Goal: Task Accomplishment & Management: Use online tool/utility

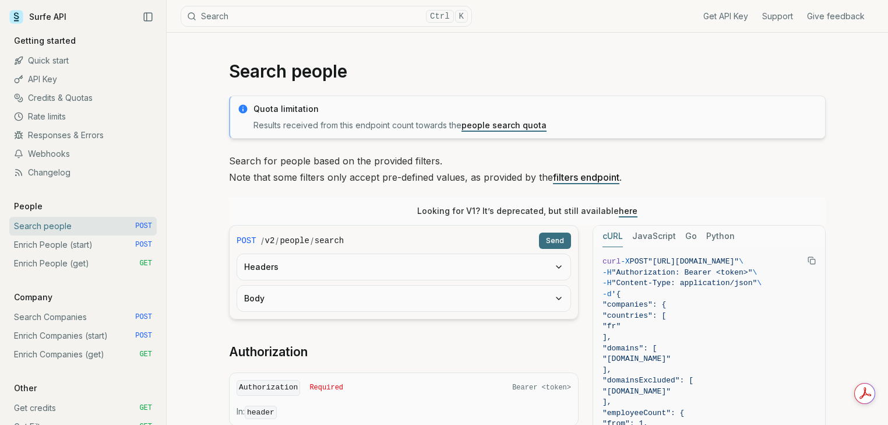
click at [352, 264] on button "Headers" at bounding box center [403, 267] width 333 height 26
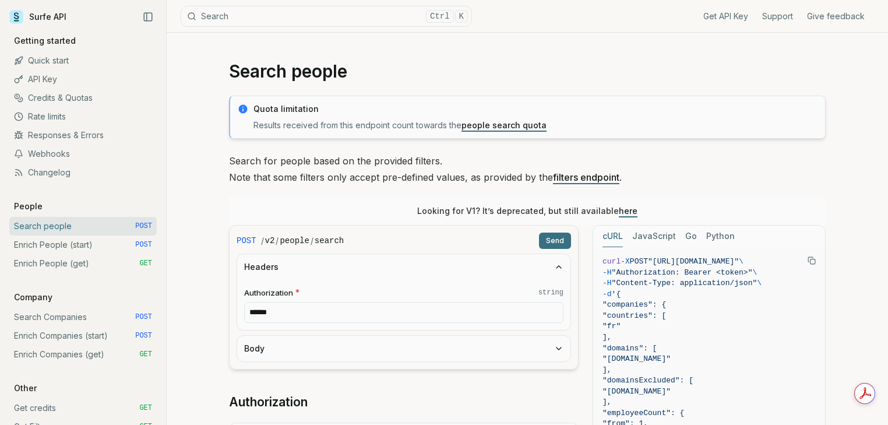
click at [287, 318] on input "******" at bounding box center [403, 312] width 319 height 21
click at [343, 342] on button "Body" at bounding box center [403, 349] width 333 height 26
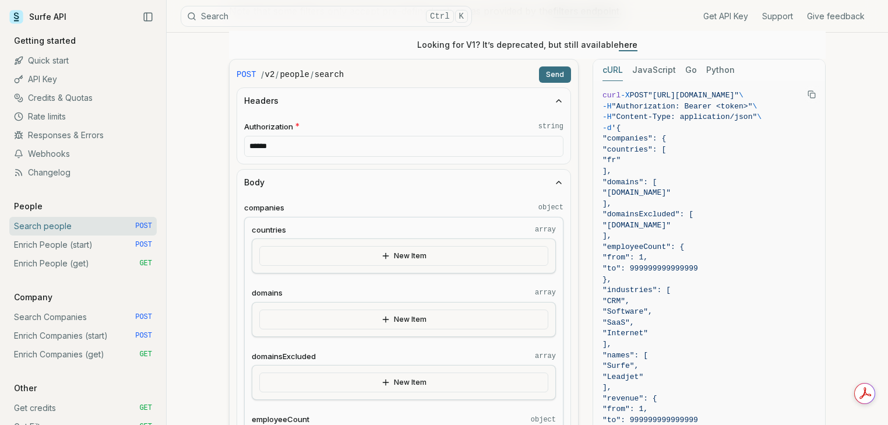
scroll to position [171, 0]
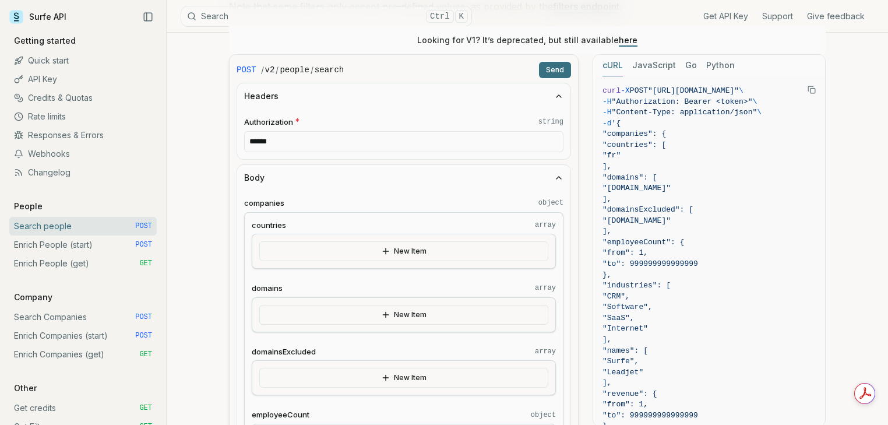
click at [429, 249] on button "New Item" at bounding box center [403, 251] width 289 height 20
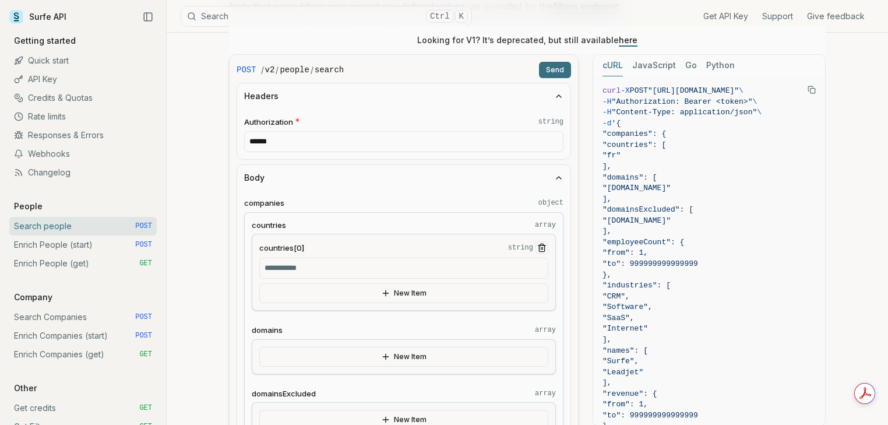
click at [310, 268] on input "countries[0] string" at bounding box center [403, 268] width 289 height 21
click at [300, 299] on button "New Item" at bounding box center [403, 293] width 289 height 20
click at [345, 291] on button "New Item" at bounding box center [403, 293] width 289 height 20
click at [347, 275] on input "countries[0] string" at bounding box center [403, 268] width 289 height 21
type input "**********"
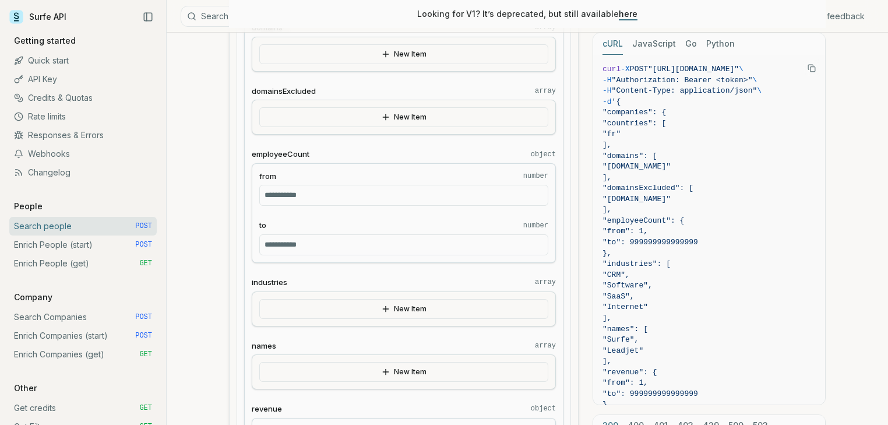
scroll to position [482, 0]
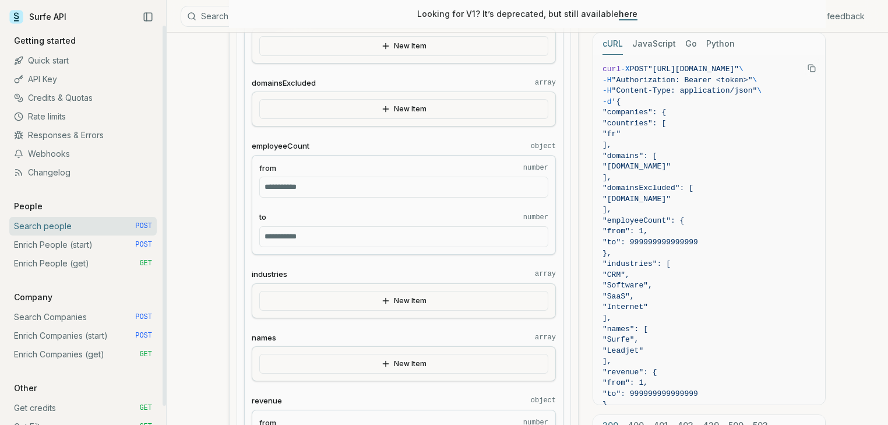
drag, startPoint x: 364, startPoint y: 240, endPoint x: 106, endPoint y: 240, distance: 258.2
type input "*"
click at [367, 297] on button "New Item" at bounding box center [403, 301] width 289 height 20
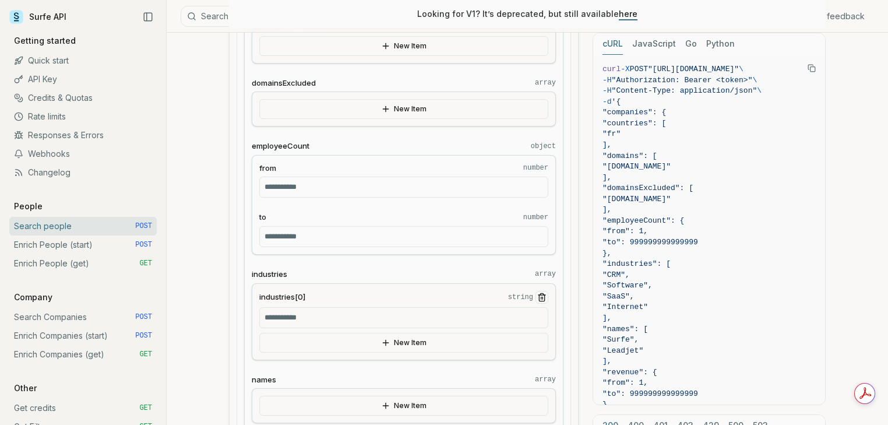
click at [331, 317] on input "industries[0] string" at bounding box center [403, 317] width 289 height 21
click at [361, 367] on div "**********" at bounding box center [403, 230] width 319 height 658
click at [307, 319] on input "**********" at bounding box center [403, 317] width 289 height 21
click at [297, 318] on input "**********" at bounding box center [403, 317] width 289 height 21
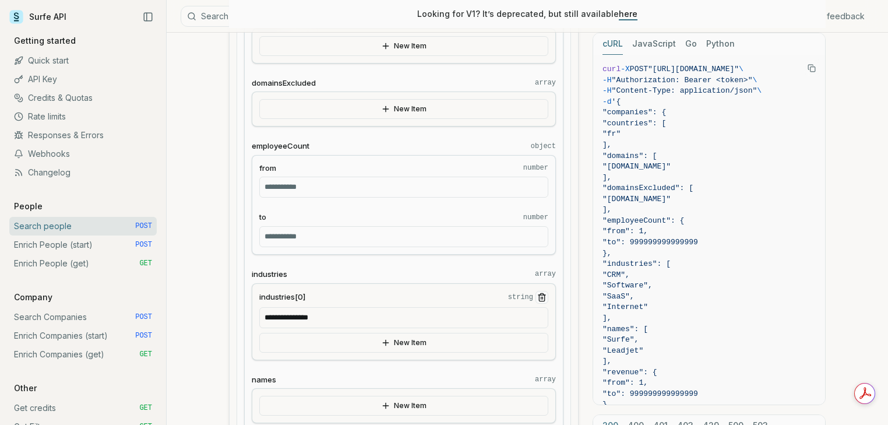
type input "**********"
click at [359, 321] on input "**********" at bounding box center [403, 317] width 289 height 21
click at [434, 343] on button "New Item" at bounding box center [403, 343] width 289 height 20
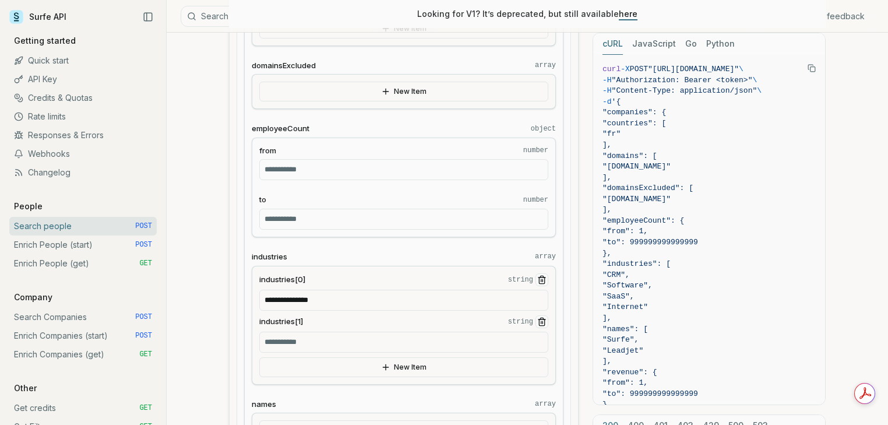
scroll to position [575, 0]
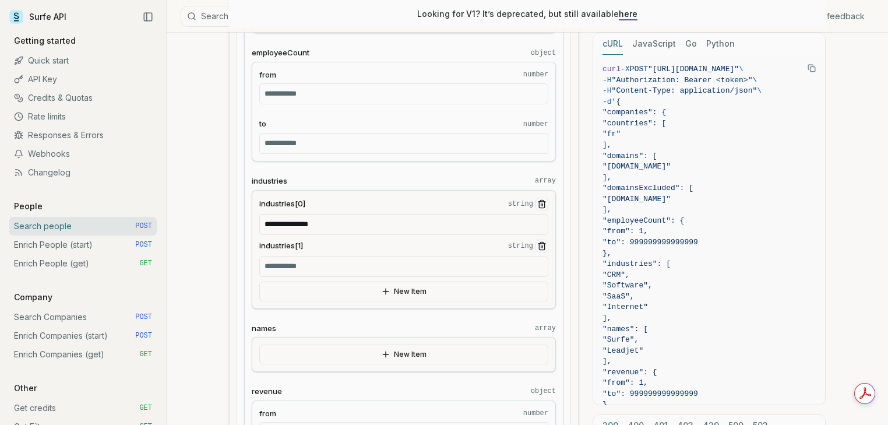
click at [537, 242] on button "industries[1] string" at bounding box center [542, 246] width 13 height 13
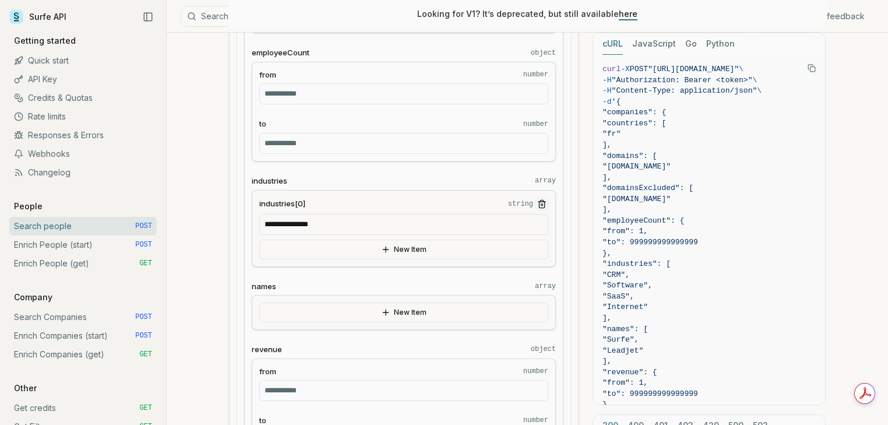
drag, startPoint x: 317, startPoint y: 227, endPoint x: 202, endPoint y: 228, distance: 115.4
type input "*********"
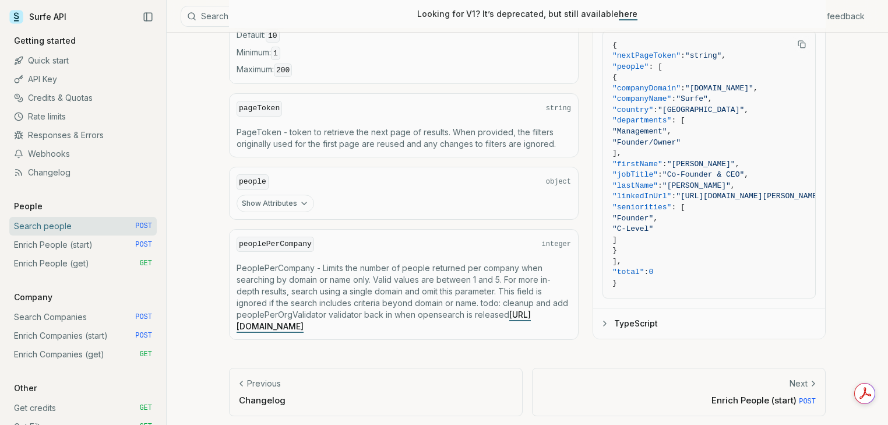
scroll to position [1926, 0]
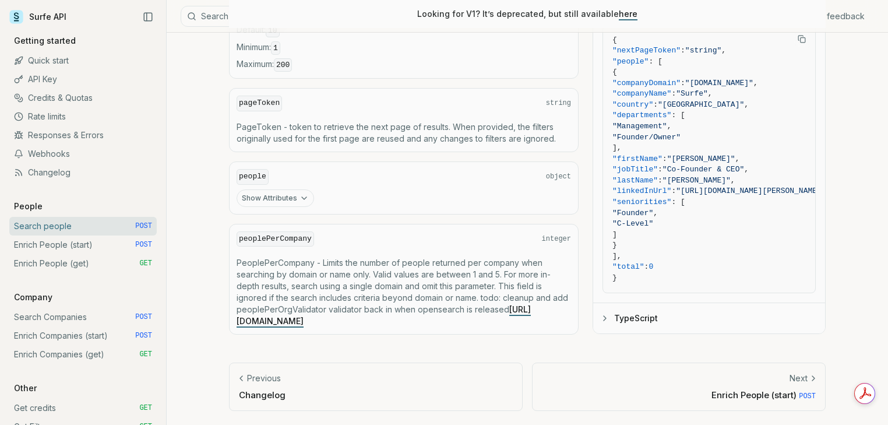
click at [803, 396] on span "POST" at bounding box center [807, 396] width 17 height 8
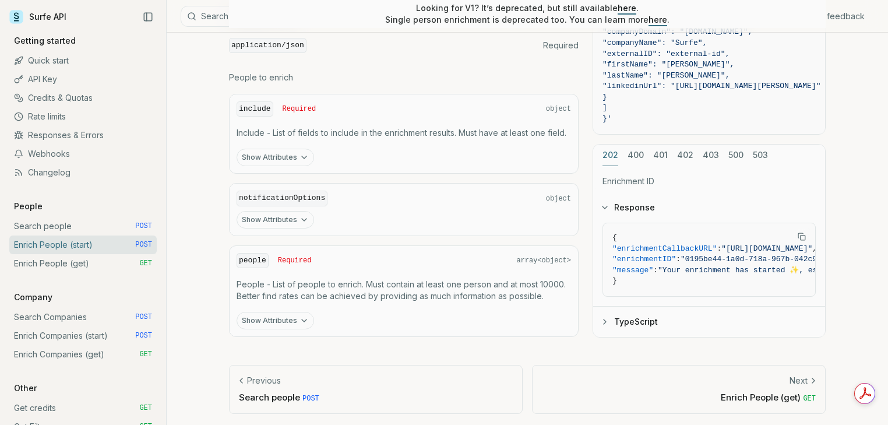
click at [266, 395] on p "Search people POST" at bounding box center [376, 397] width 274 height 12
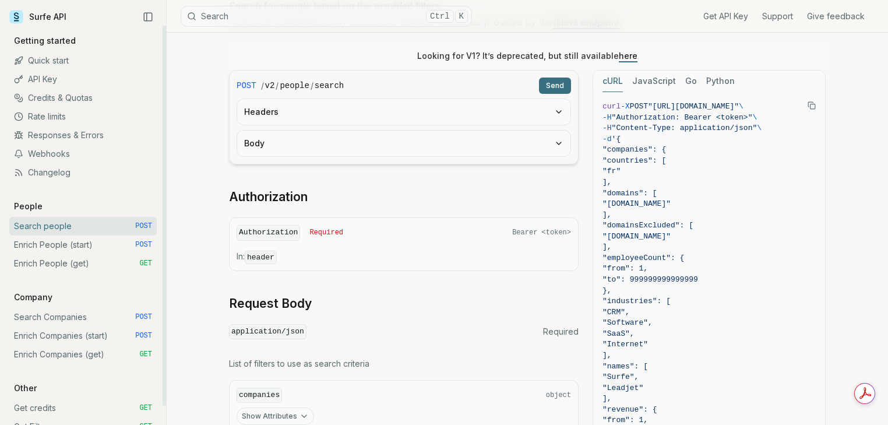
click at [58, 85] on link "API Key" at bounding box center [82, 79] width 147 height 19
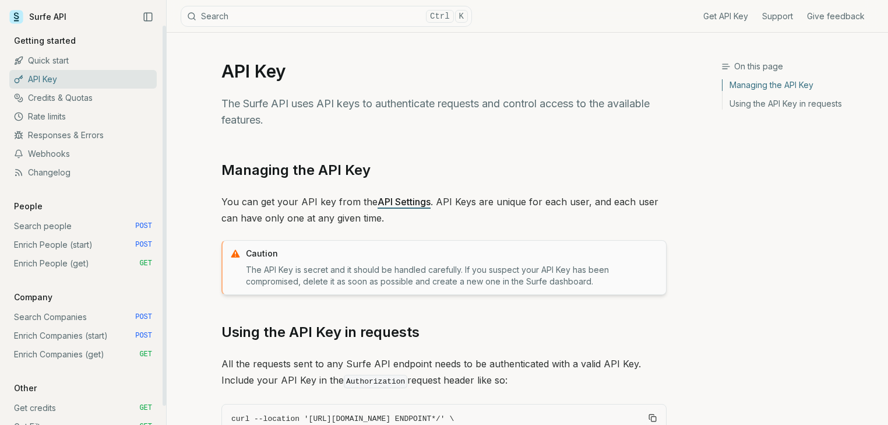
click at [49, 103] on link "Credits & Quotas" at bounding box center [82, 98] width 147 height 19
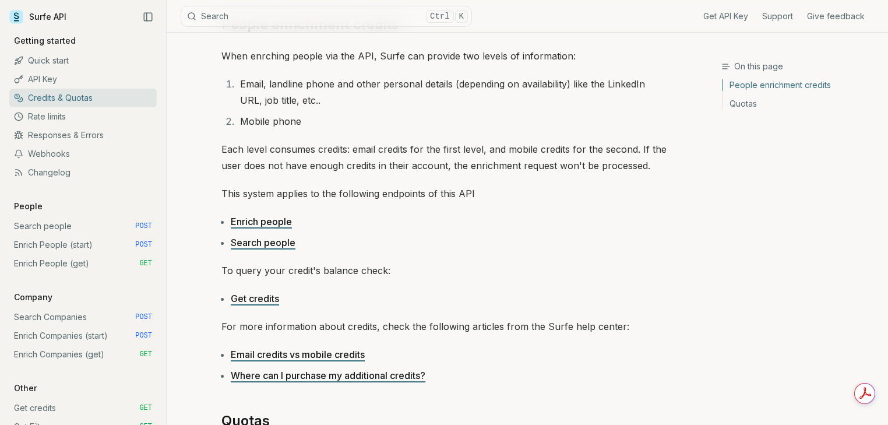
scroll to position [171, 0]
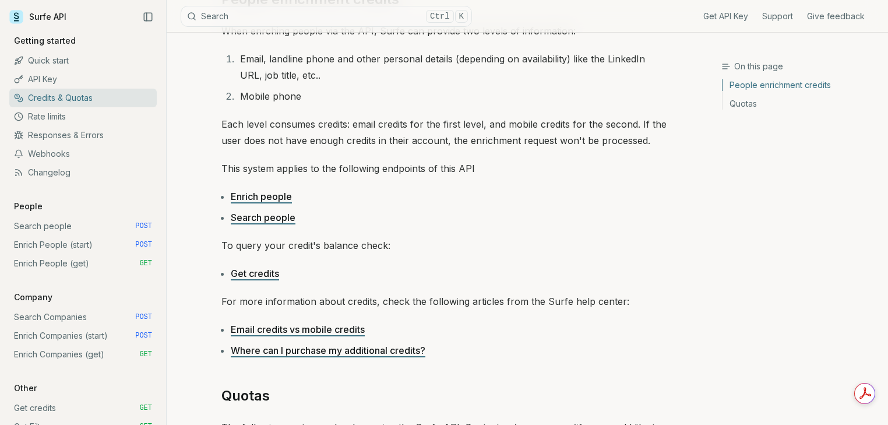
click at [233, 213] on link "Search people" at bounding box center [263, 218] width 65 height 12
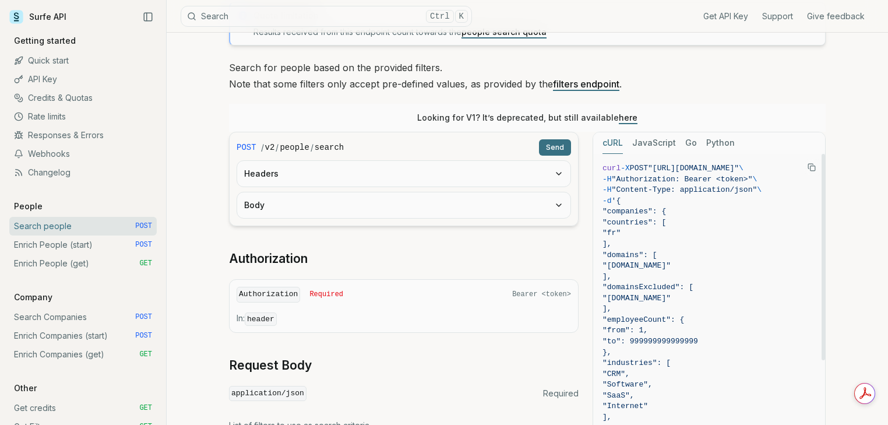
click at [686, 138] on button "Go" at bounding box center [692, 143] width 12 height 22
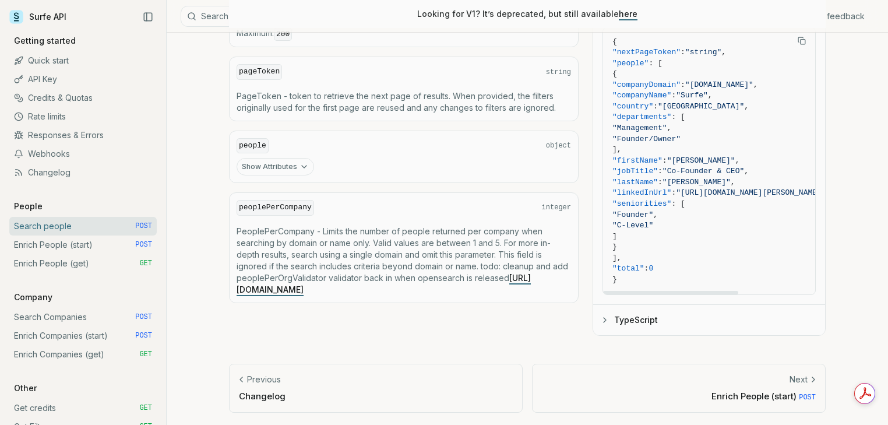
click at [806, 374] on p "Next" at bounding box center [799, 380] width 18 height 12
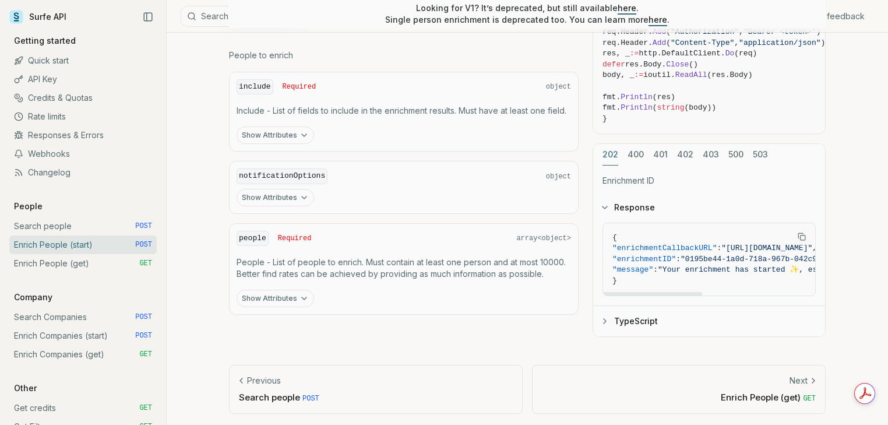
click at [776, 375] on div "Next" at bounding box center [679, 381] width 274 height 12
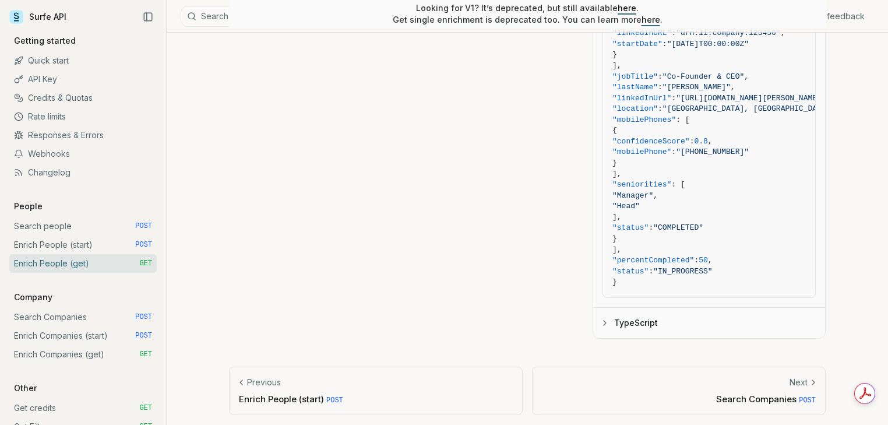
click at [779, 394] on p "Search Companies POST" at bounding box center [679, 399] width 274 height 12
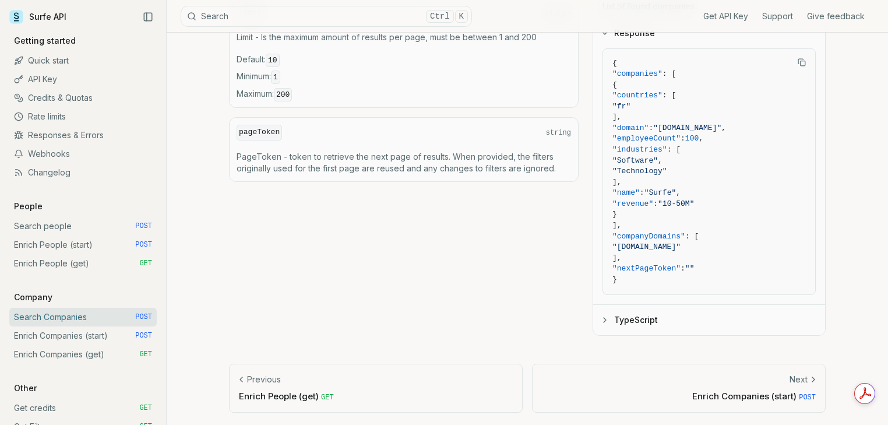
click at [807, 378] on p "Next" at bounding box center [799, 380] width 18 height 12
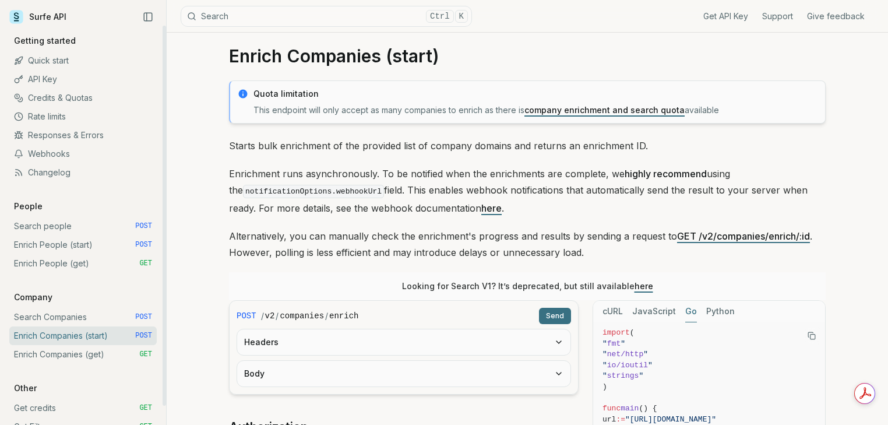
click at [55, 354] on link "Enrich Companies (get) GET" at bounding box center [82, 354] width 147 height 19
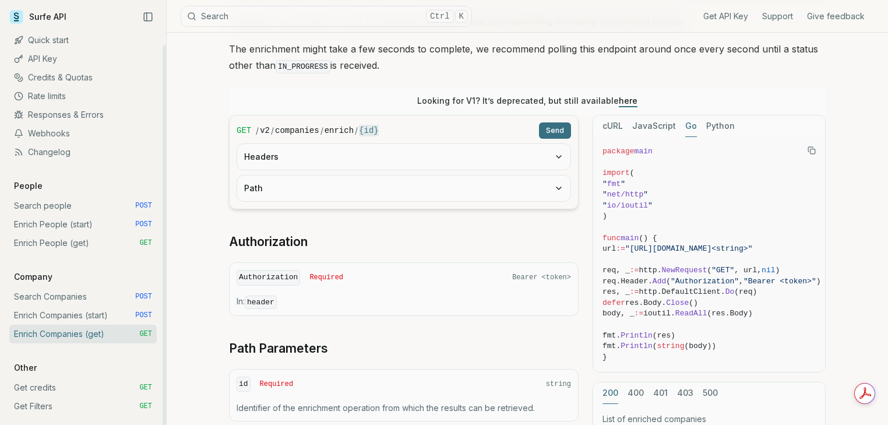
click at [72, 404] on link "Get Filters GET" at bounding box center [82, 406] width 147 height 19
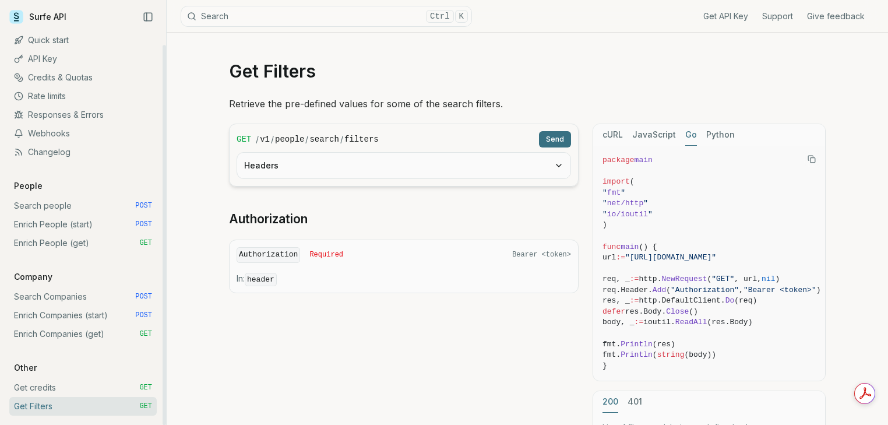
click at [61, 208] on link "Search people POST" at bounding box center [82, 205] width 147 height 19
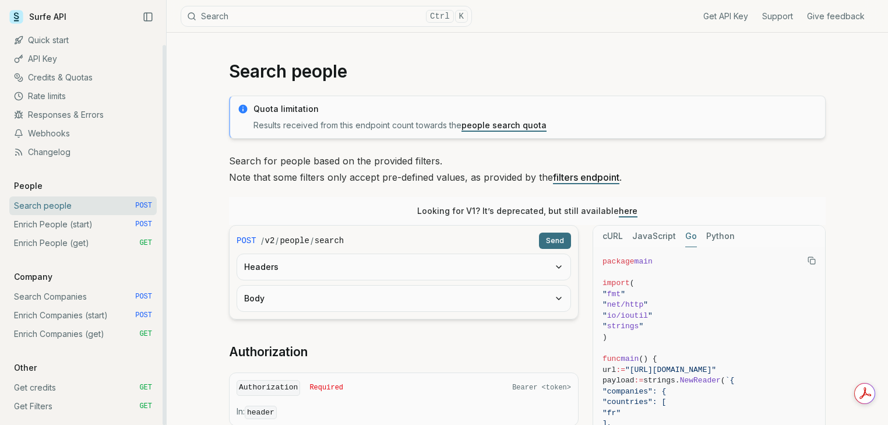
click at [149, 205] on span "POST" at bounding box center [143, 205] width 17 height 9
click at [726, 22] on div "Get API Key Support Give feedback" at bounding box center [673, 16] width 402 height 32
click at [739, 15] on link "Get API Key" at bounding box center [726, 16] width 45 height 12
click at [277, 269] on button "Headers" at bounding box center [403, 267] width 333 height 26
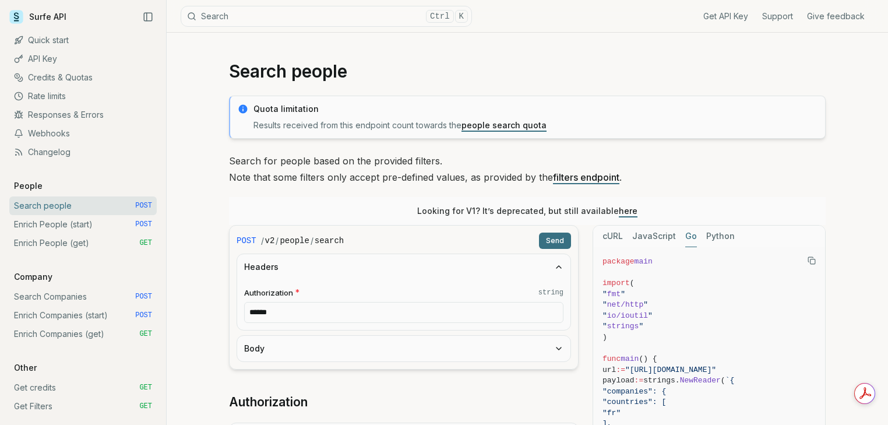
click at [282, 340] on button "Body" at bounding box center [403, 349] width 333 height 26
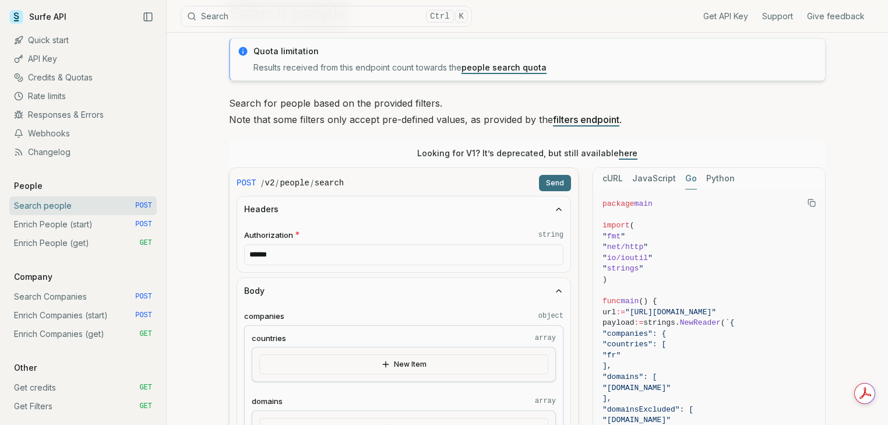
scroll to position [78, 0]
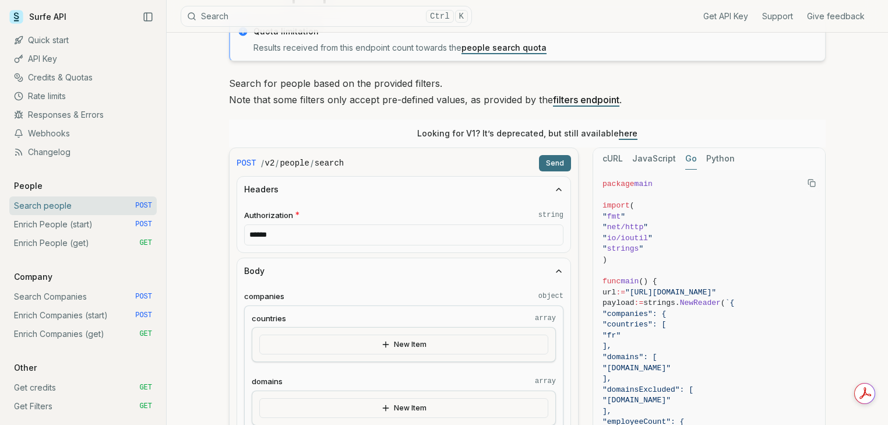
click at [565, 163] on button "Send" at bounding box center [555, 163] width 32 height 16
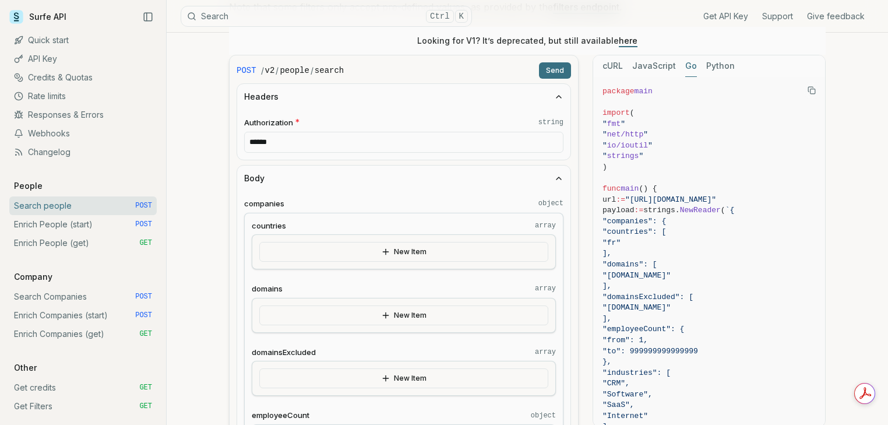
scroll to position [171, 0]
click at [59, 39] on link "Quick start" at bounding box center [82, 40] width 147 height 19
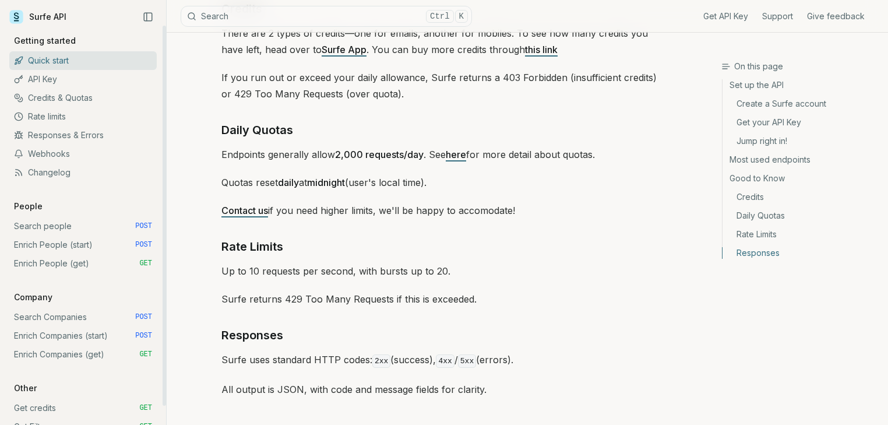
scroll to position [1712, 0]
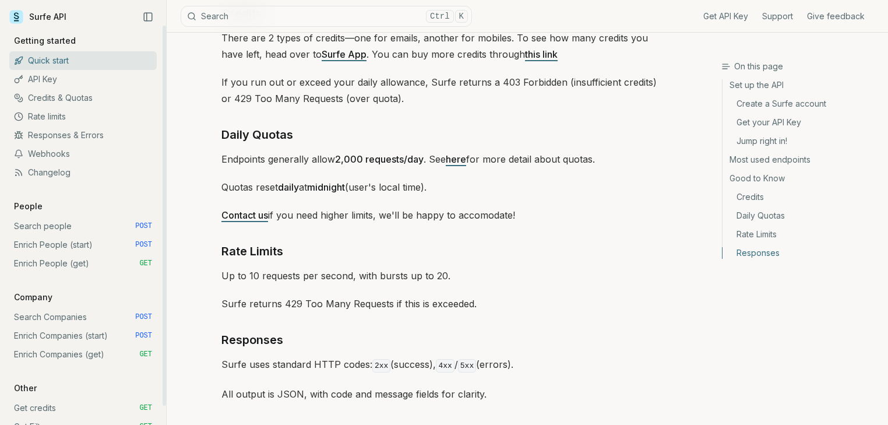
click at [71, 135] on link "Responses & Errors" at bounding box center [82, 135] width 147 height 19
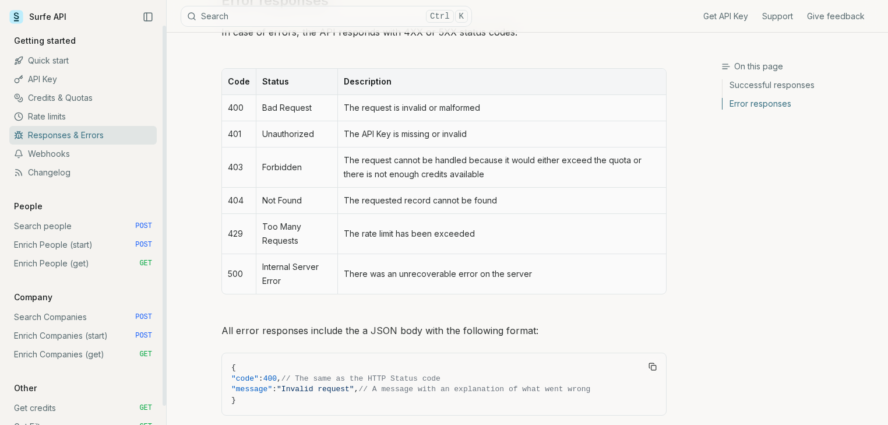
click at [143, 13] on icon "Collapse Sidebar" at bounding box center [148, 17] width 10 height 10
